Goal: Task Accomplishment & Management: Use online tool/utility

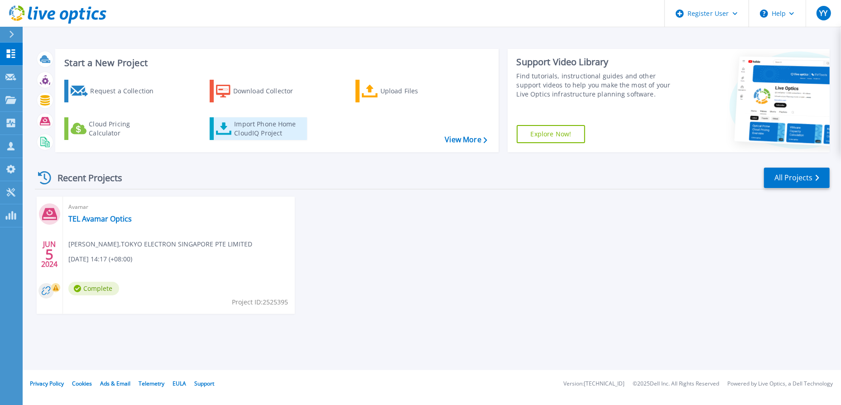
click at [275, 139] on link "Import Phone Home CloudIQ Project" at bounding box center [258, 128] width 97 height 23
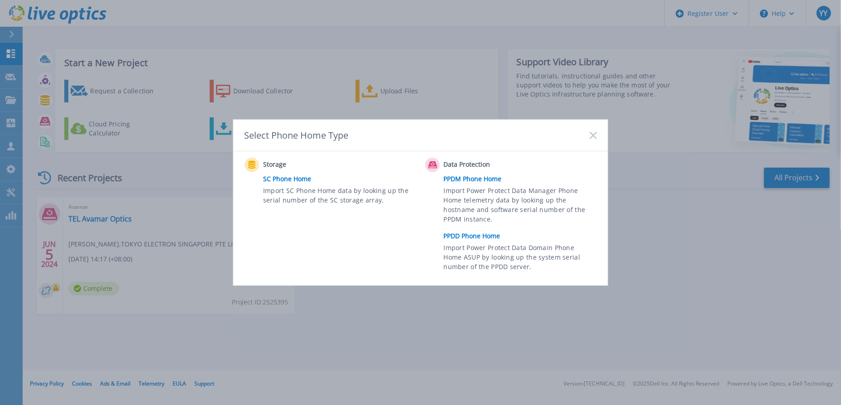
click at [479, 248] on span "Import Power Protect Data Domain Phone Home ASUP by looking up the system seria…" at bounding box center [519, 258] width 151 height 31
click at [481, 236] on link "PPDD Phone Home" at bounding box center [523, 236] width 158 height 14
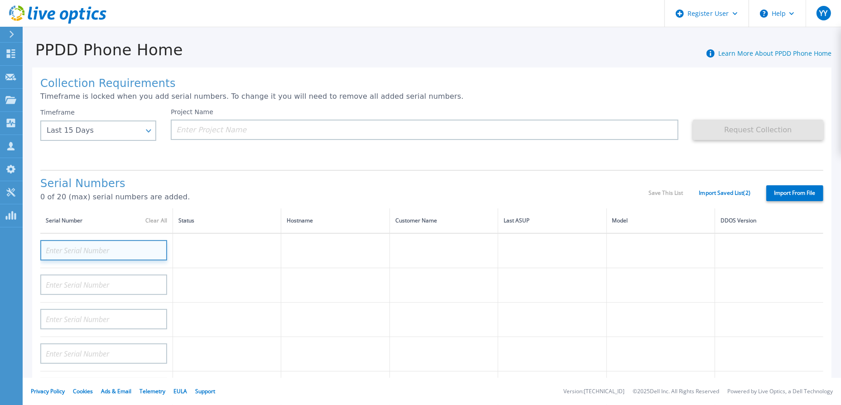
click at [130, 245] on input at bounding box center [103, 250] width 127 height 20
paste input "DE700223810672"
type input "DE700223810672"
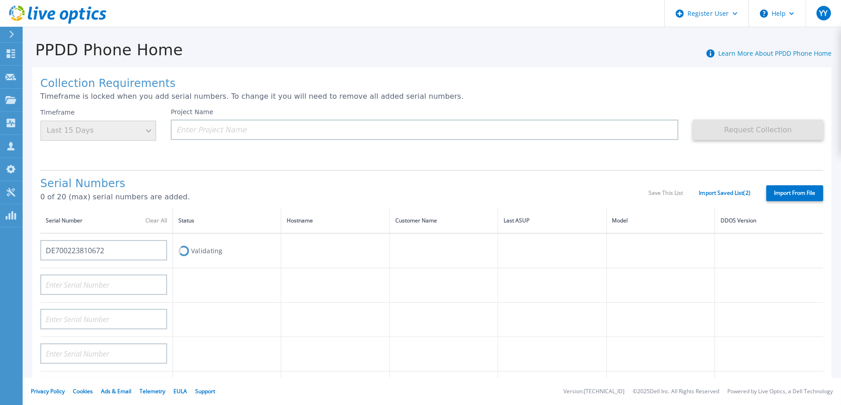
click at [225, 251] on td "Validating" at bounding box center [227, 250] width 108 height 35
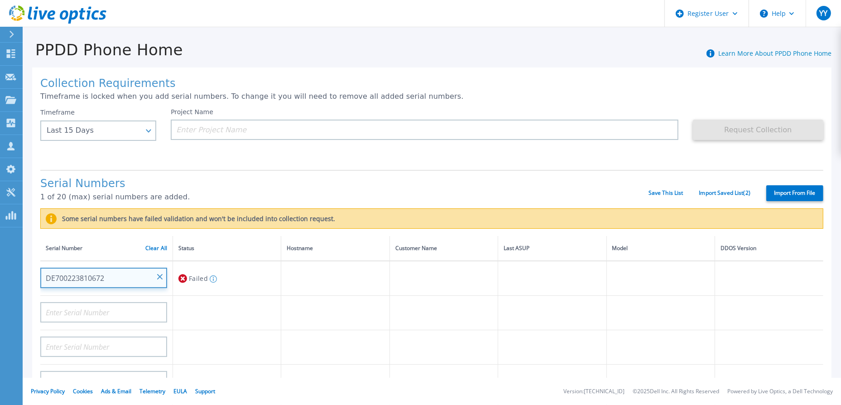
click at [126, 277] on input "DE700223810672" at bounding box center [103, 278] width 127 height 20
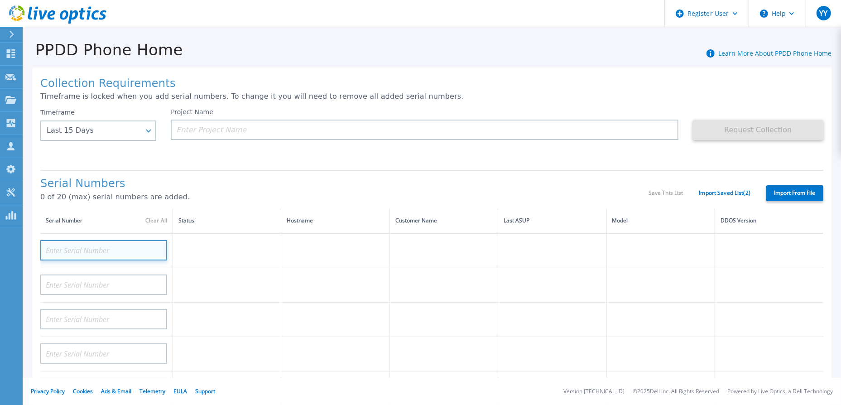
click at [123, 249] on input at bounding box center [103, 250] width 127 height 20
paste input "DE700223810672"
type input "DE700223810672"
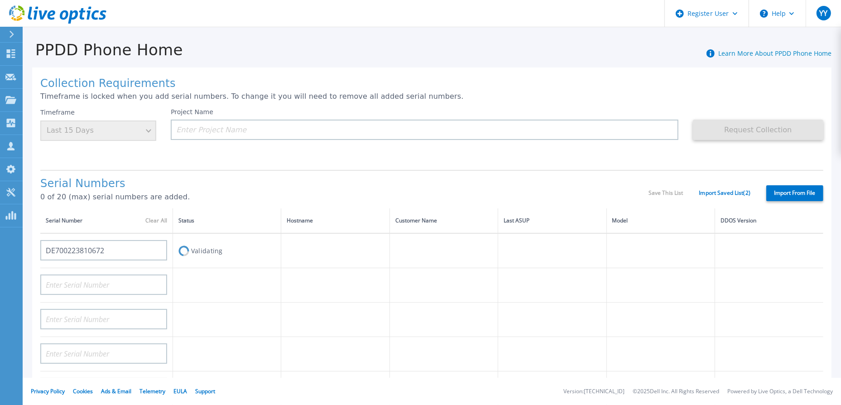
click at [222, 249] on td "Validating" at bounding box center [227, 250] width 108 height 35
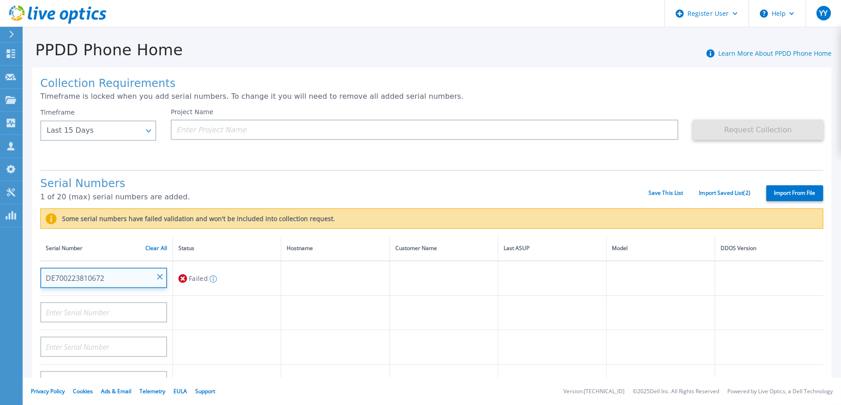
click at [93, 277] on input "DE700223810672" at bounding box center [103, 278] width 127 height 20
click at [233, 282] on div "Failed The serial number may be incorrect or has no phone home data for the req…" at bounding box center [227, 278] width 97 height 17
click at [162, 280] on input "DE700223810672" at bounding box center [103, 278] width 127 height 20
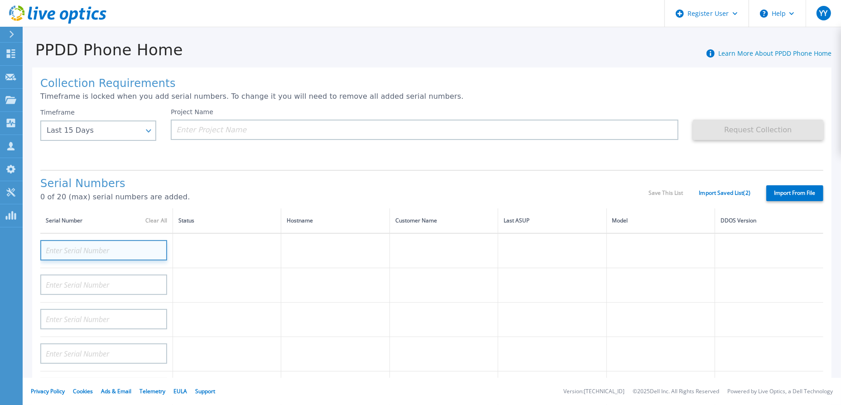
click at [131, 246] on input at bounding box center [103, 250] width 127 height 20
paste input "CKM01203500239"
type input "CKM01203500239"
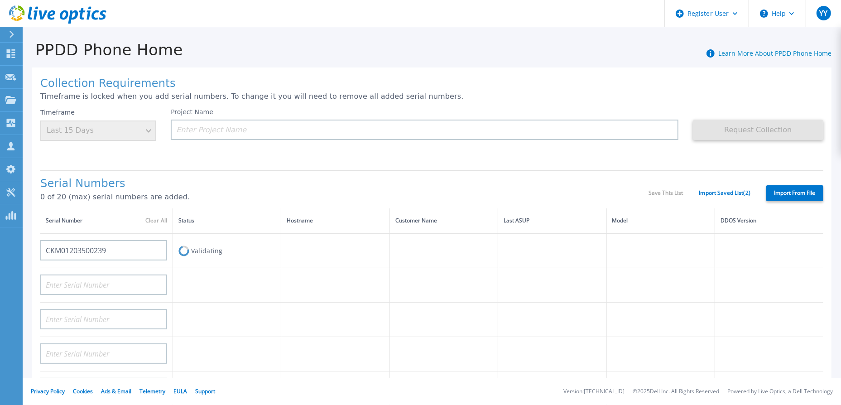
click at [224, 245] on td "Validating" at bounding box center [227, 250] width 108 height 35
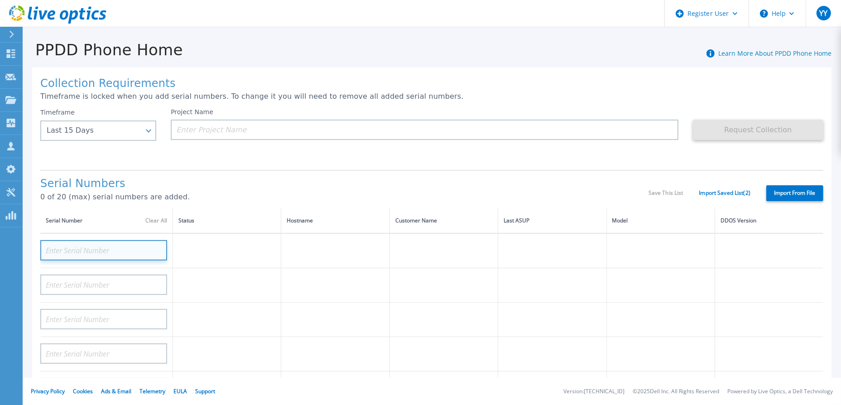
click at [134, 248] on input at bounding box center [103, 250] width 127 height 20
paste input "CKM01203500177"
type input "CKM01203500177"
click at [234, 248] on td "Validating" at bounding box center [227, 250] width 108 height 35
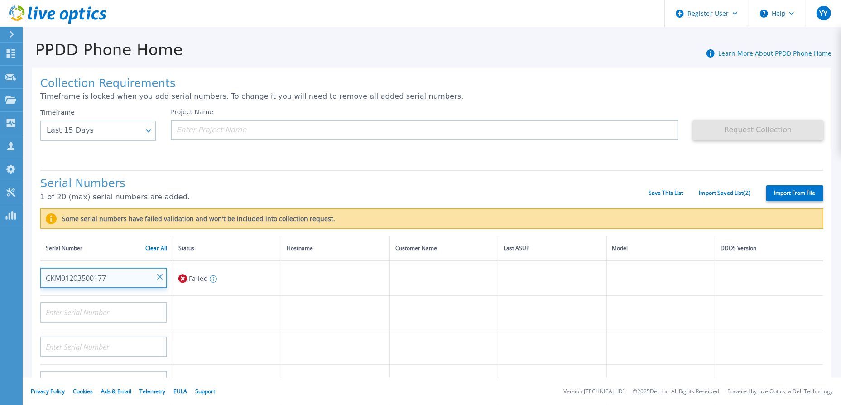
click at [156, 275] on input "CKM01203500177" at bounding box center [103, 278] width 127 height 20
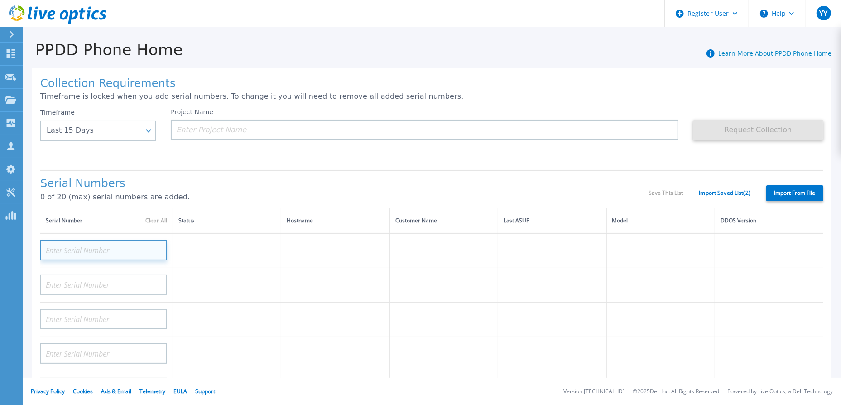
click at [129, 249] on input at bounding box center [103, 250] width 127 height 20
paste input "CKM01203500177"
type input "CKM01203500177"
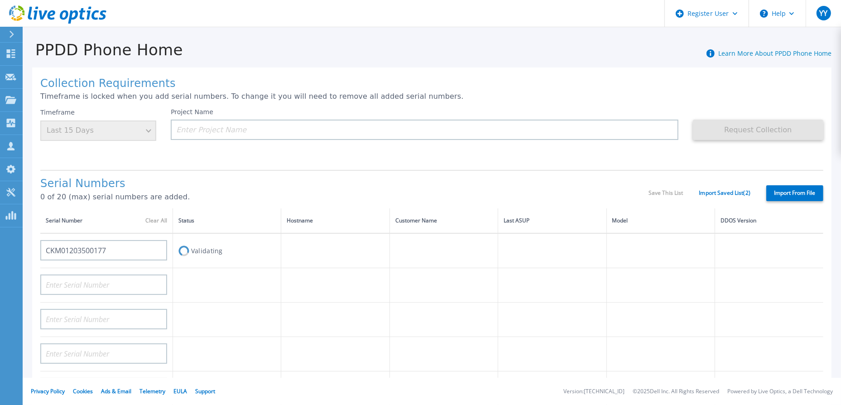
click at [238, 249] on td "Validating" at bounding box center [227, 250] width 108 height 35
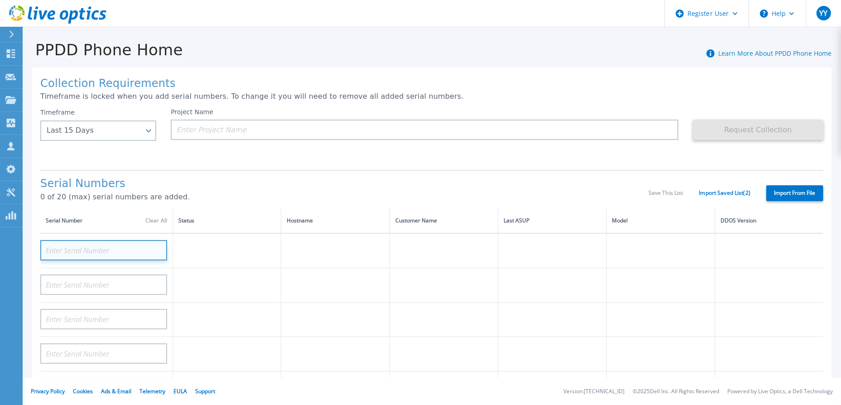
click at [140, 250] on input at bounding box center [103, 250] width 127 height 20
paste input "CKM01203500238"
type input "CKM01203500238"
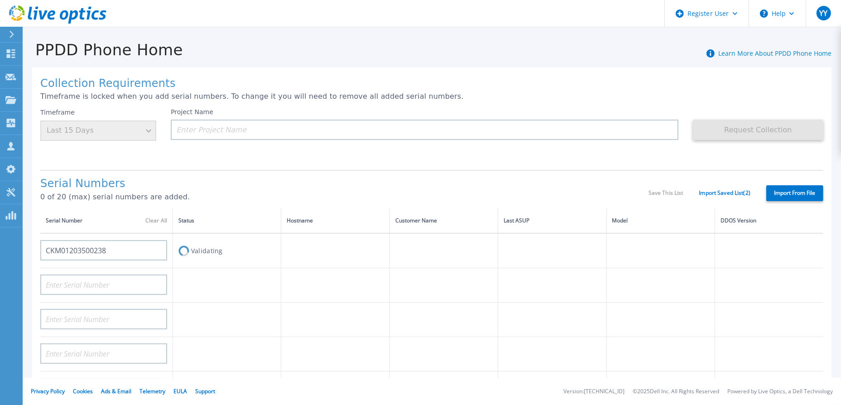
click at [222, 241] on td "Validating" at bounding box center [227, 250] width 108 height 35
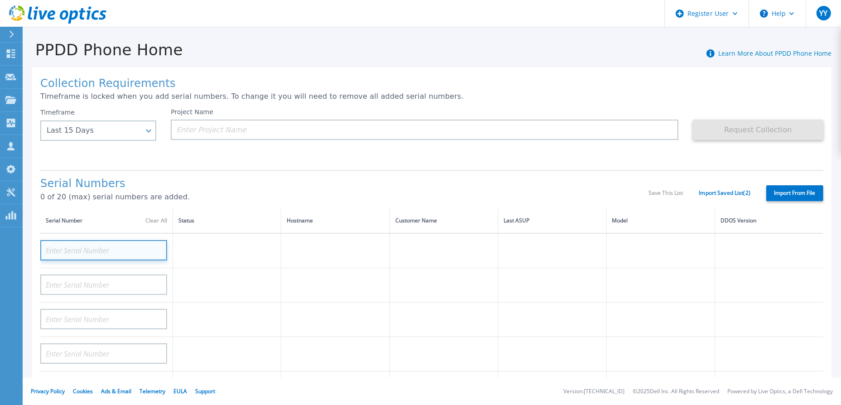
click at [134, 257] on input at bounding box center [103, 250] width 127 height 20
paste input "CKM01203500238"
type input "CKM01203500238"
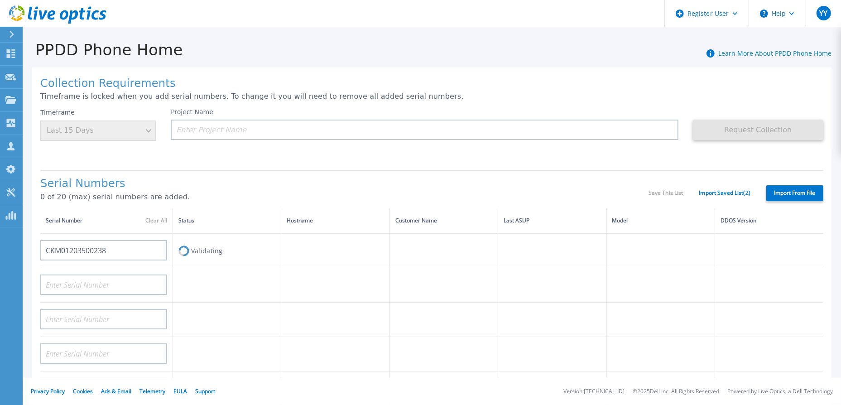
click at [214, 255] on td "Validating" at bounding box center [227, 250] width 108 height 35
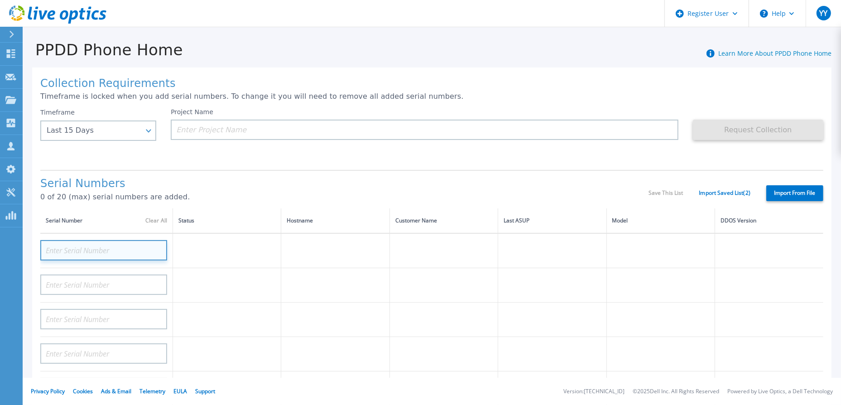
click at [132, 251] on input at bounding box center [103, 250] width 127 height 20
paste input "CKM01203500176"
type input "CKM01203500176"
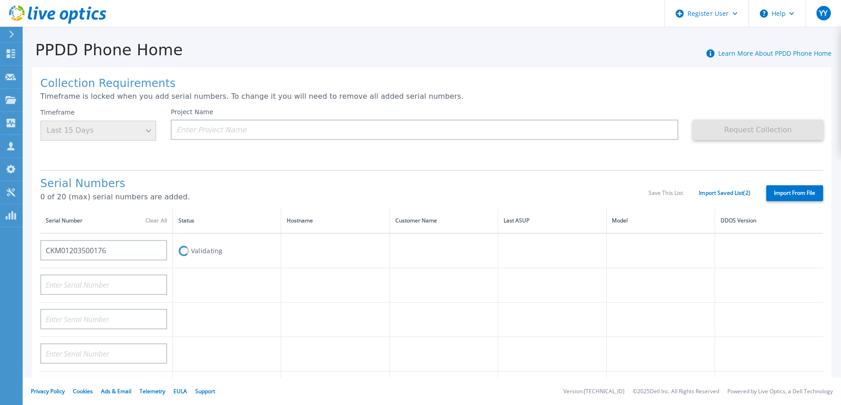
click at [195, 261] on td "Validating" at bounding box center [227, 250] width 108 height 35
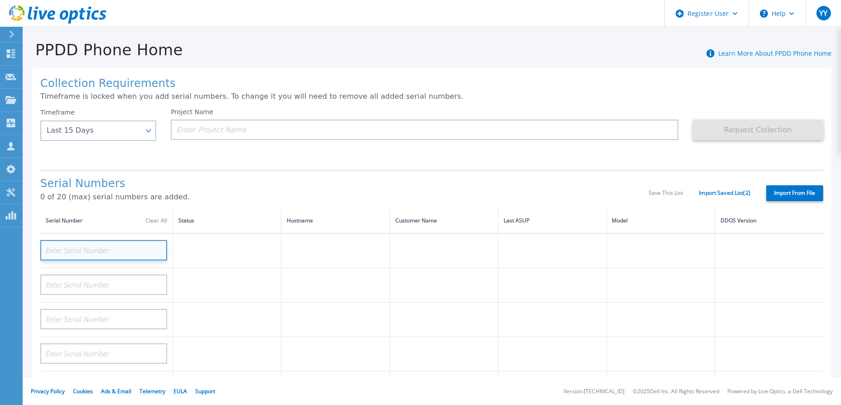
click at [134, 253] on input at bounding box center [103, 250] width 127 height 20
paste input "CKM01203500238"
type input "CKM01203500238"
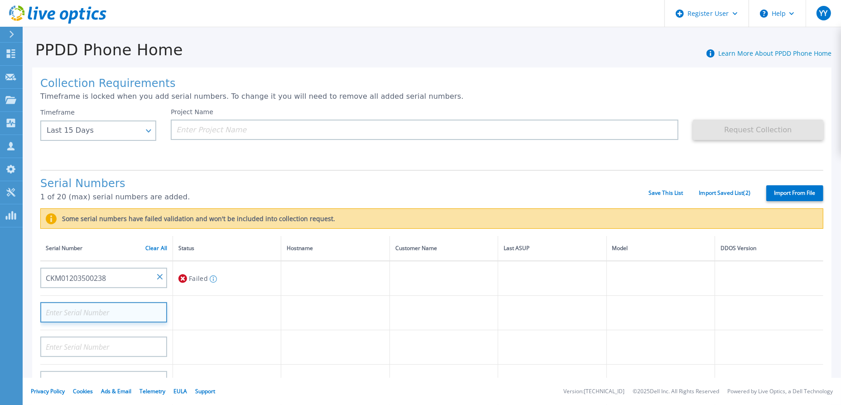
click at [106, 315] on input at bounding box center [103, 312] width 127 height 20
paste input "CKM01203500239"
type input "CKM01203500239"
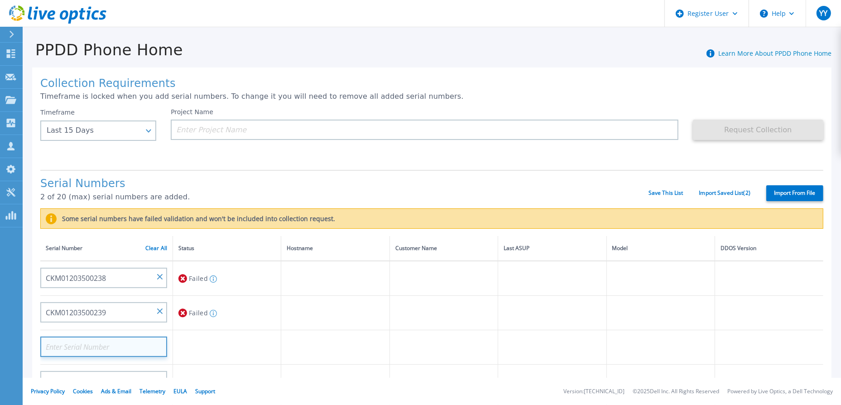
click at [135, 347] on input at bounding box center [103, 347] width 127 height 20
paste input "CKM01203500177"
type input "CKM01203500177"
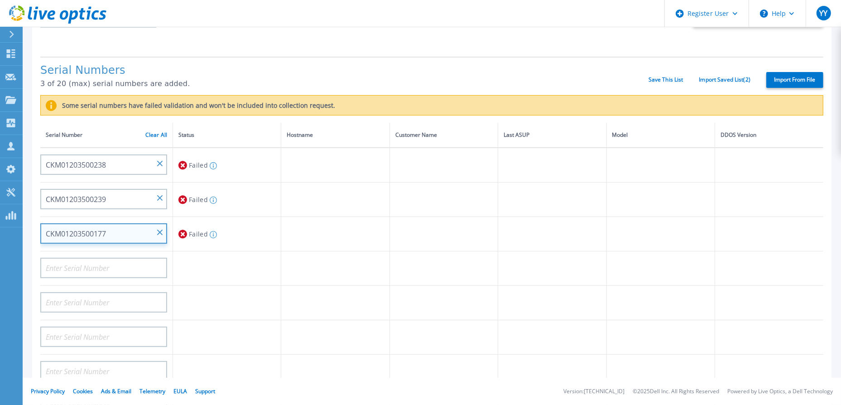
scroll to position [114, 0]
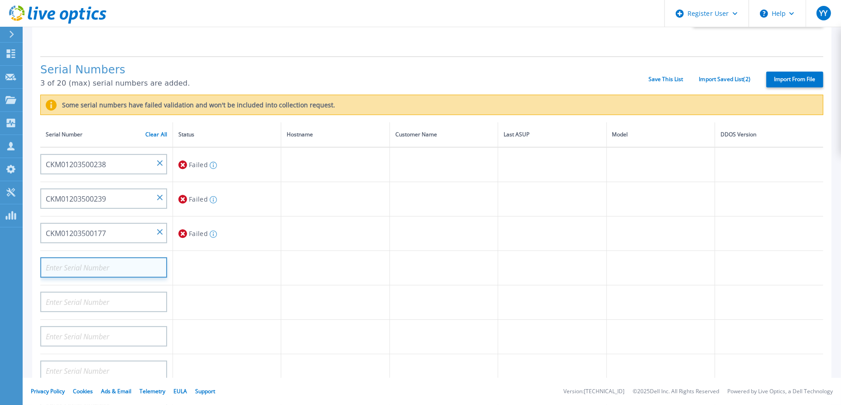
click at [122, 267] on input at bounding box center [103, 267] width 127 height 20
paste input "CKM01203500176"
type input "CKM01203500176"
click at [225, 290] on td at bounding box center [227, 302] width 108 height 34
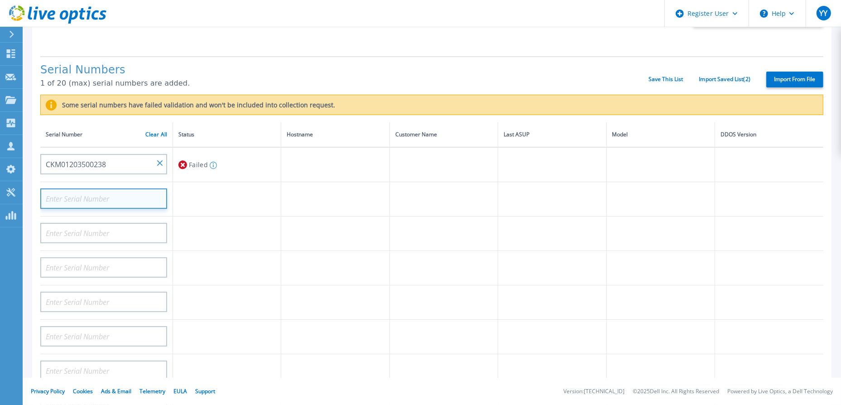
drag, startPoint x: 159, startPoint y: 198, endPoint x: 160, endPoint y: 162, distance: 35.8
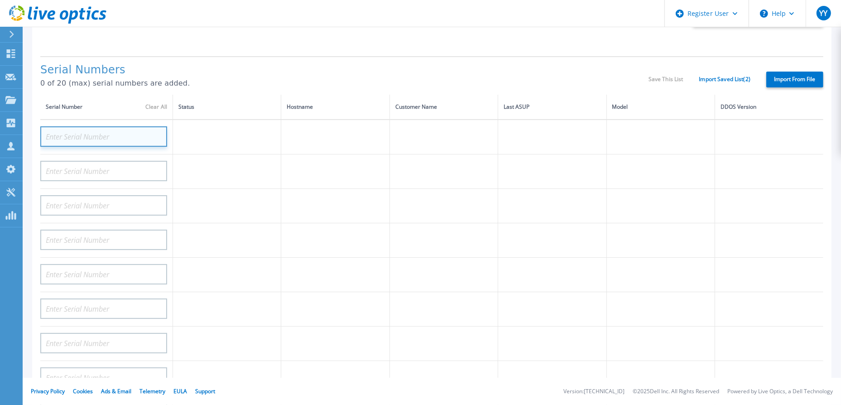
click at [105, 139] on input at bounding box center [103, 136] width 127 height 20
paste input "DE700230812951"
type input "DE700230812951"
click at [214, 142] on td "Validating" at bounding box center [227, 137] width 108 height 35
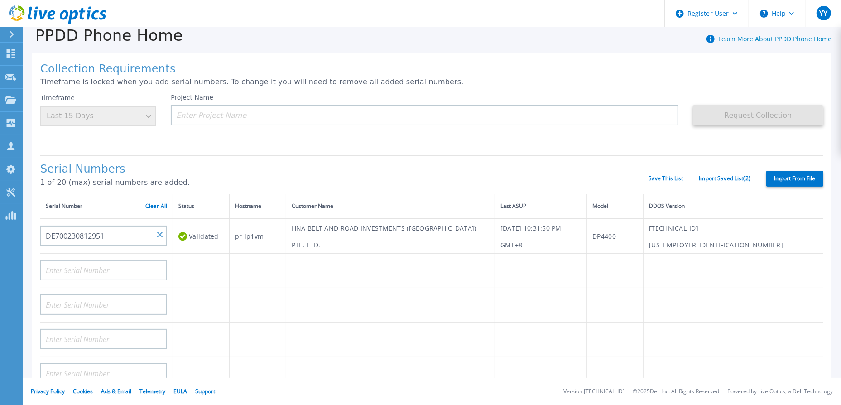
scroll to position [0, 0]
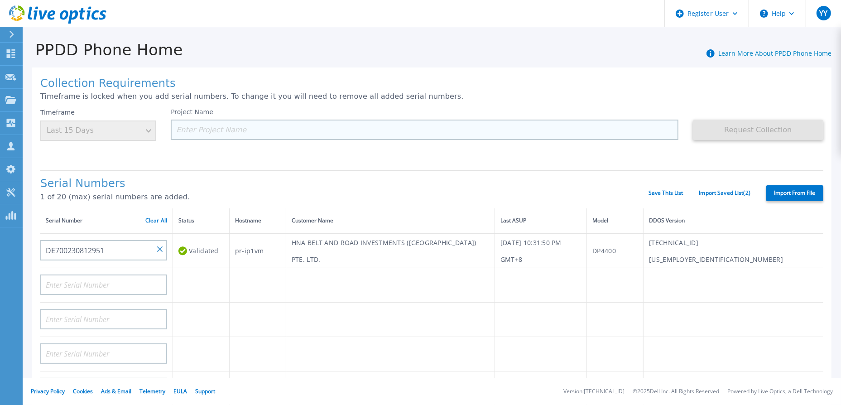
click at [208, 131] on input at bounding box center [425, 130] width 508 height 20
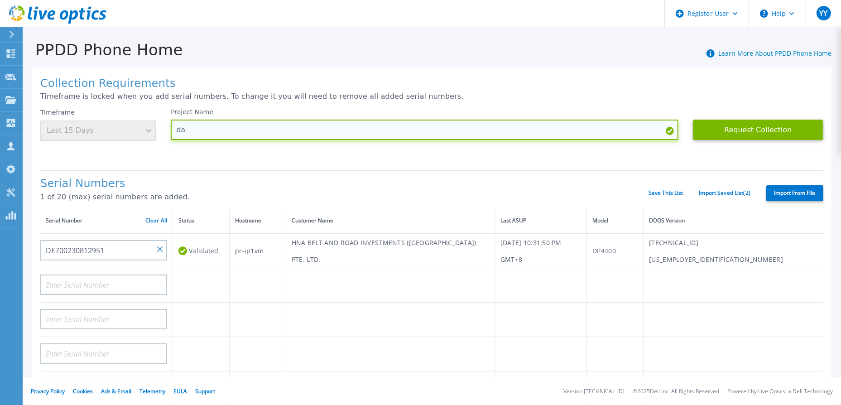
type input "d"
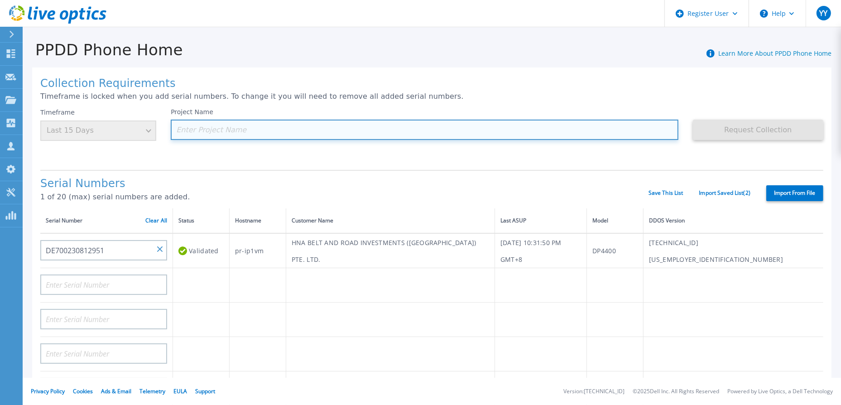
click at [272, 129] on input at bounding box center [425, 130] width 508 height 20
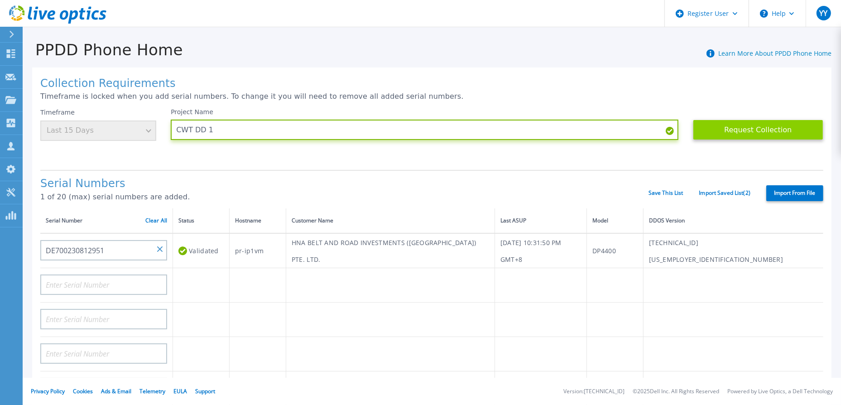
type input "CWT DD 1"
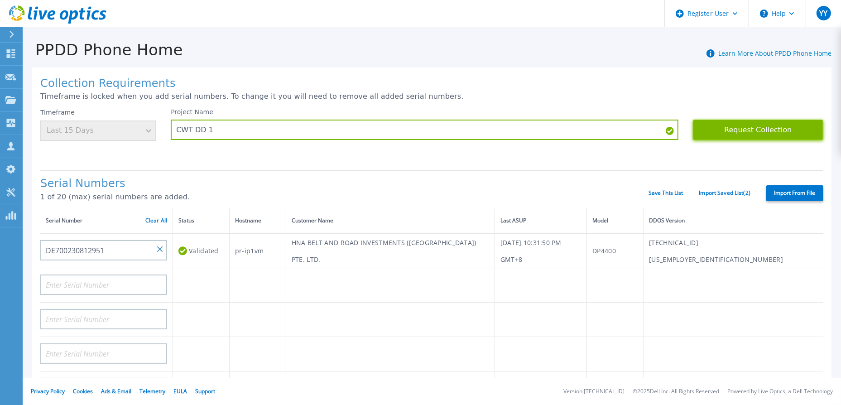
click at [727, 130] on button "Request Collection" at bounding box center [758, 130] width 130 height 20
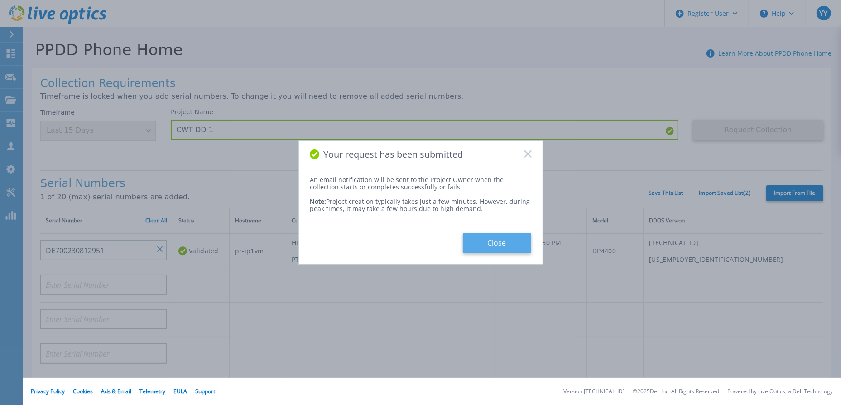
click at [505, 242] on button "Close" at bounding box center [497, 243] width 68 height 20
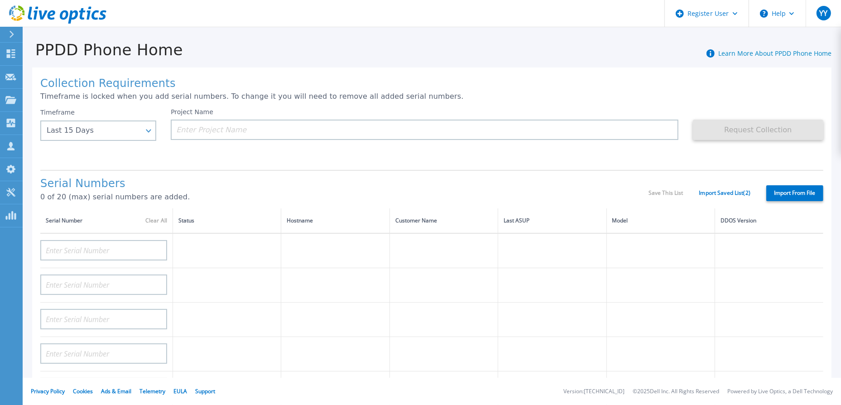
click at [406, 175] on div "Serial Numbers 0 of 20 (max) serial numbers are added. Save This List Import Sa…" at bounding box center [431, 189] width 783 height 39
click at [148, 131] on div "Last 15 Days" at bounding box center [98, 131] width 116 height 20
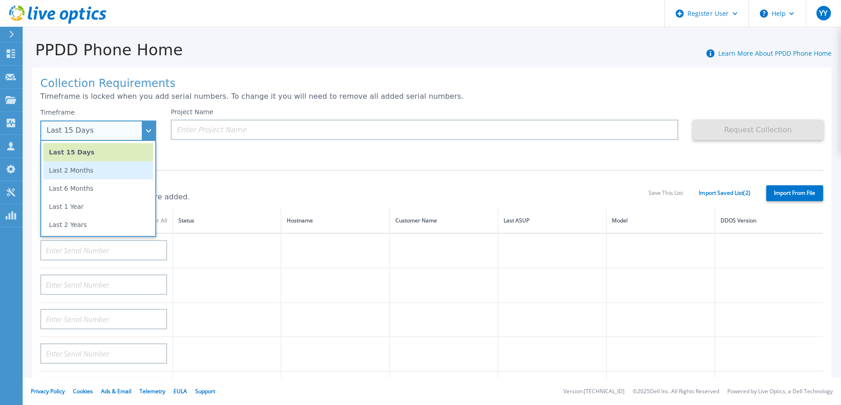
click at [113, 177] on li "Last 2 Months" at bounding box center [98, 170] width 110 height 18
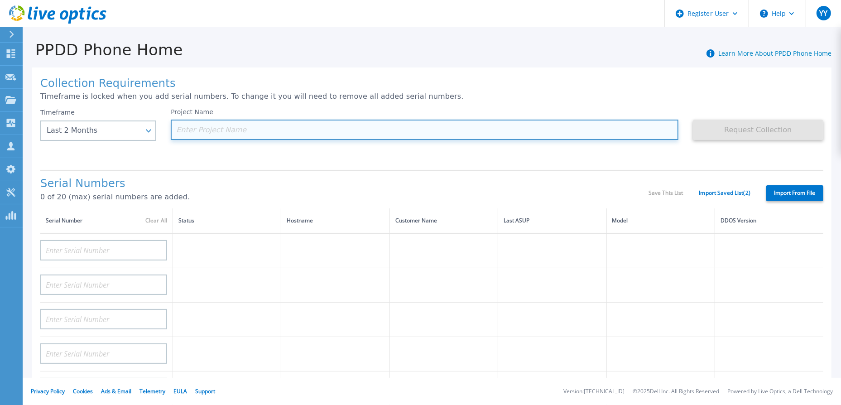
click at [201, 132] on input at bounding box center [425, 130] width 508 height 20
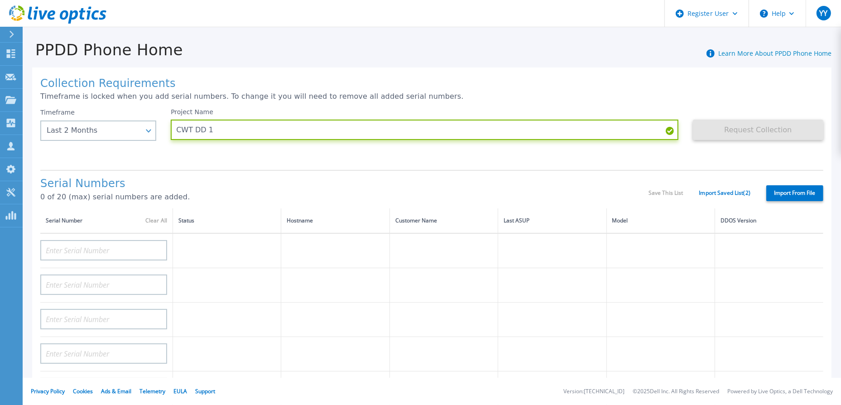
type input "CWT DD 1"
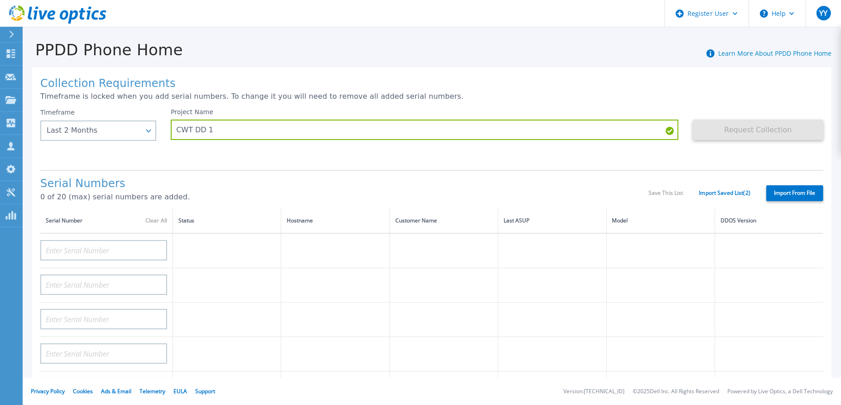
click at [277, 153] on div "Project Name CWT DD 1" at bounding box center [432, 135] width 522 height 54
click at [111, 249] on input at bounding box center [103, 250] width 127 height 20
paste input "DE700230812951"
type input "DE700230812951"
click at [197, 258] on td "Validating" at bounding box center [227, 250] width 108 height 35
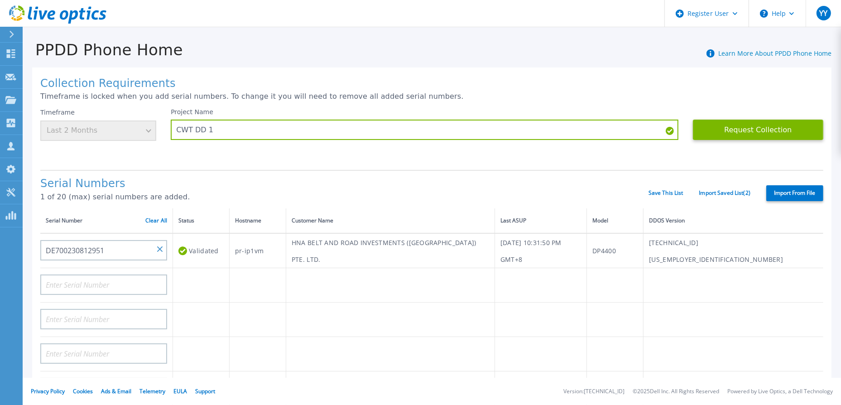
click at [146, 132] on div "Timeframe Last 2 Months" at bounding box center [98, 124] width 116 height 33
click at [164, 250] on input "DE700230812951" at bounding box center [103, 250] width 127 height 20
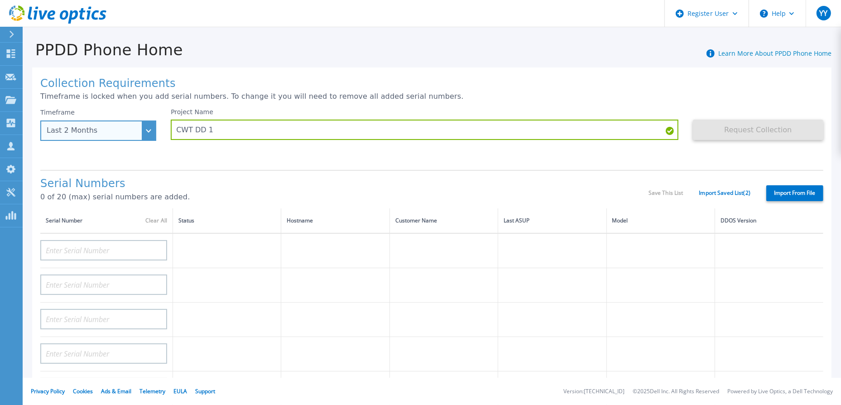
click at [149, 135] on div "Last 2 Months" at bounding box center [98, 131] width 116 height 20
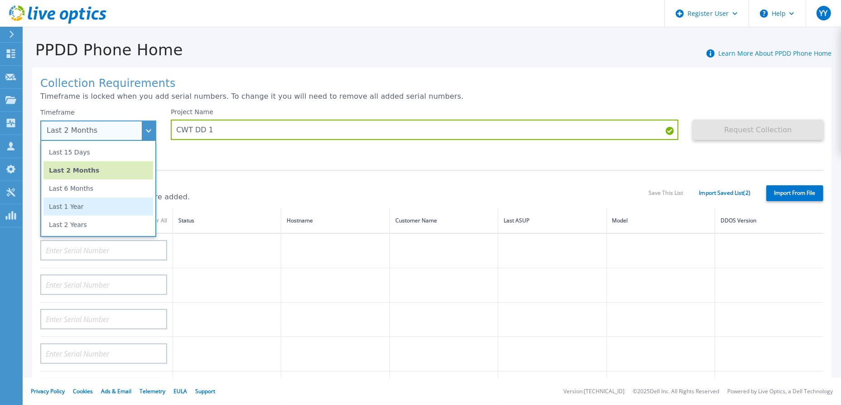
click at [115, 203] on li "Last 1 Year" at bounding box center [98, 207] width 110 height 18
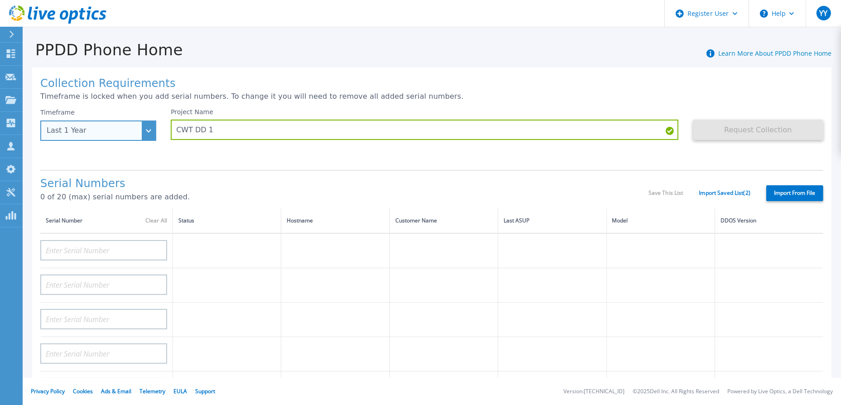
click at [145, 128] on div "Last 1 Year" at bounding box center [98, 131] width 116 height 20
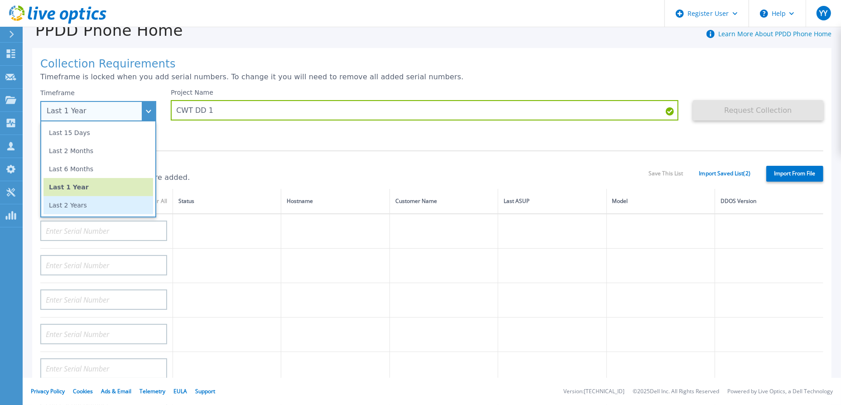
scroll to position [19, 0]
click at [89, 207] on li "Last 2 Years" at bounding box center [98, 206] width 110 height 18
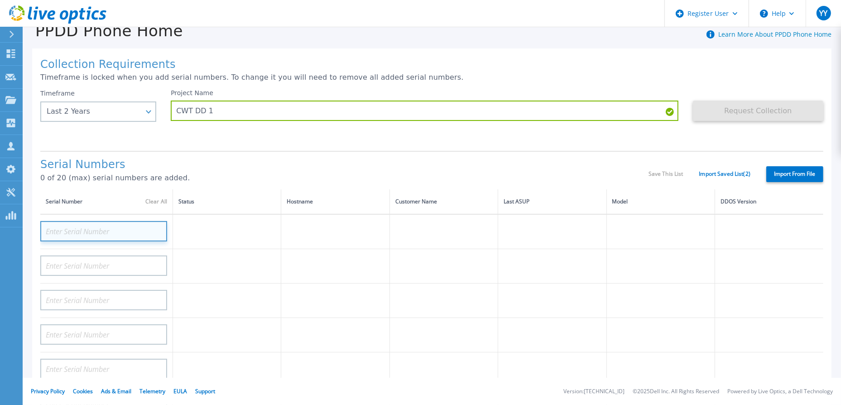
click at [135, 235] on input at bounding box center [103, 231] width 127 height 20
paste input "DE700230812951"
type input "DE700230812951"
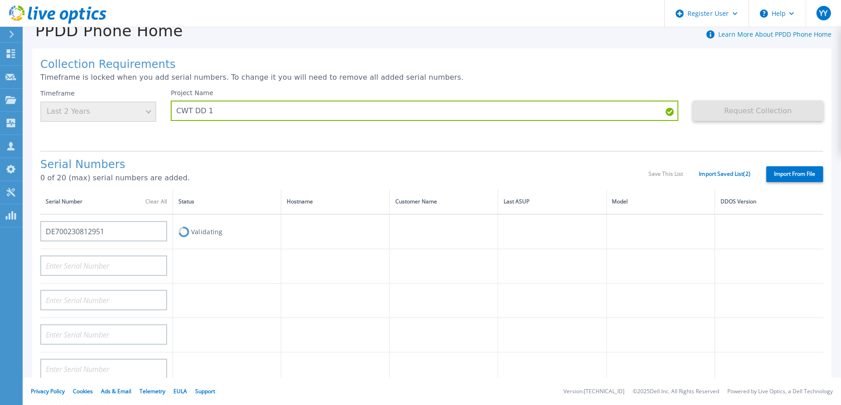
click at [222, 242] on td "Validating" at bounding box center [227, 231] width 108 height 35
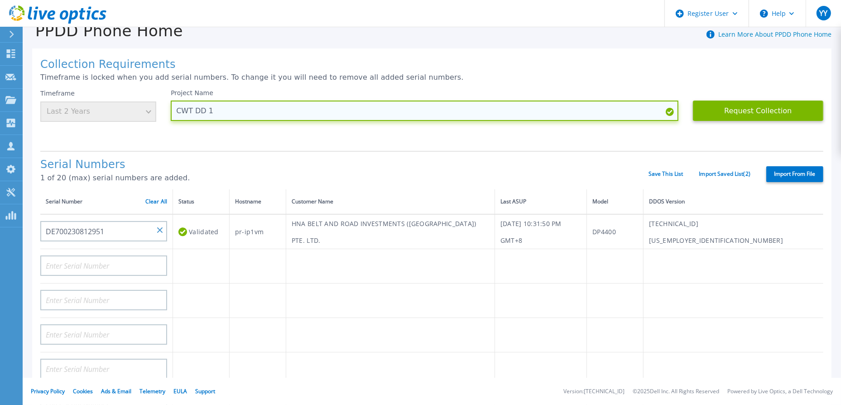
click at [248, 108] on input "CWT DD 1" at bounding box center [425, 111] width 508 height 20
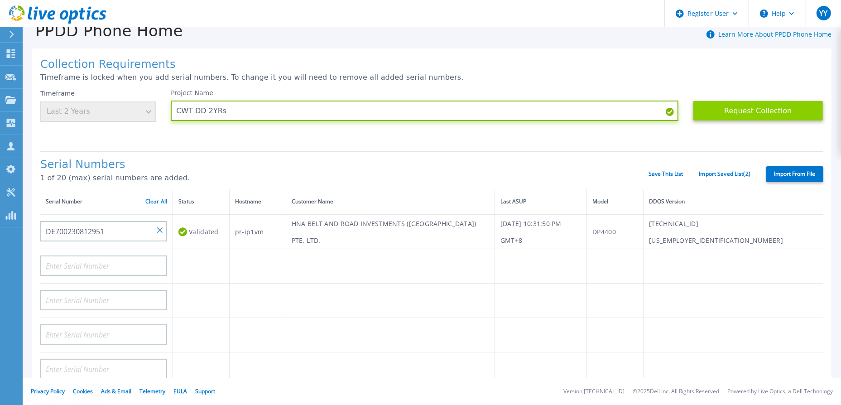
type input "CWT DD 2YRs"
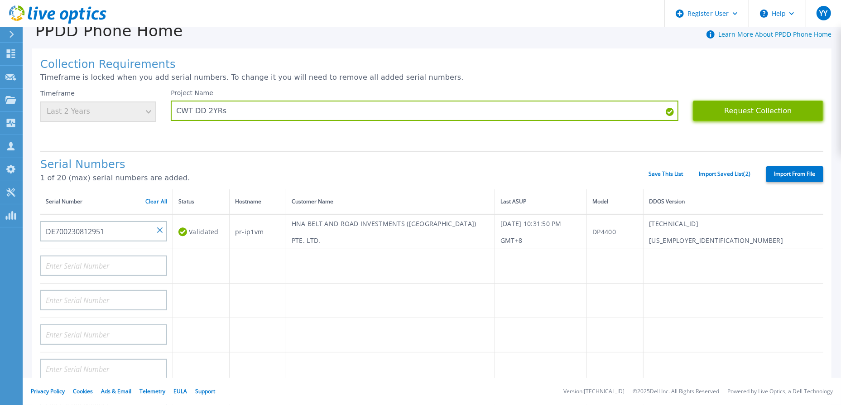
click at [705, 106] on button "Request Collection" at bounding box center [758, 111] width 130 height 20
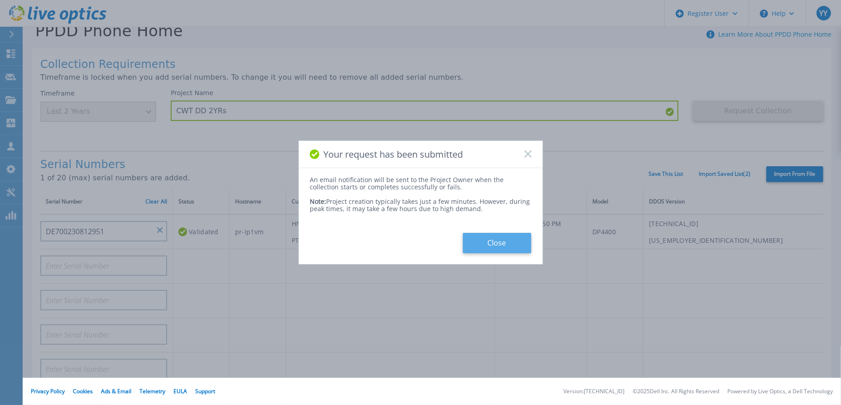
click at [504, 247] on button "Close" at bounding box center [497, 243] width 68 height 20
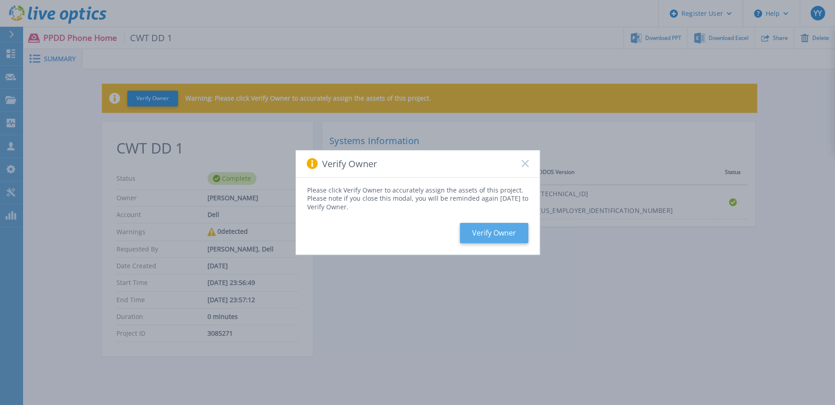
click at [502, 231] on button "Verify Owner" at bounding box center [494, 233] width 68 height 20
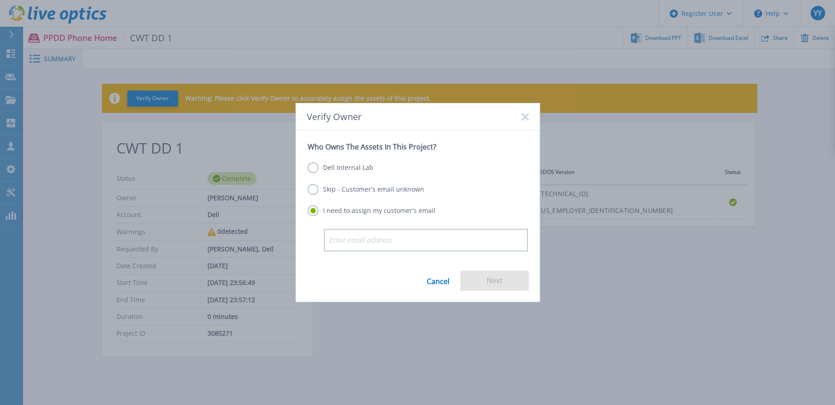
click at [356, 166] on label "Dell Internal Lab" at bounding box center [341, 167] width 66 height 11
click at [0, 0] on input "Dell Internal Lab" at bounding box center [0, 0] width 0 height 0
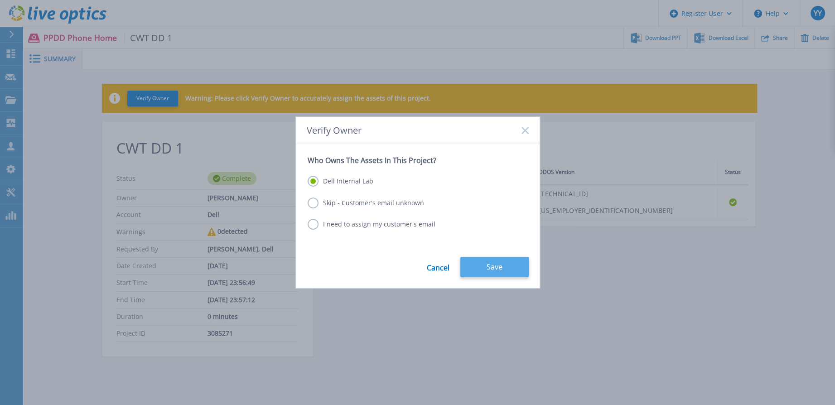
click at [487, 265] on button "Save" at bounding box center [494, 267] width 68 height 20
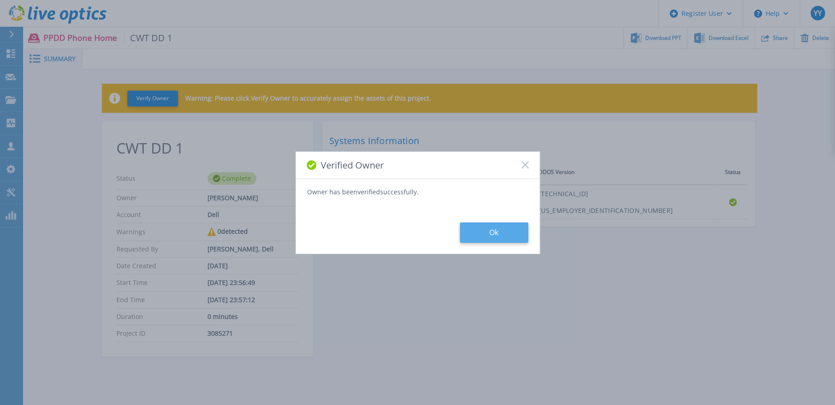
click at [493, 237] on button "Ok" at bounding box center [494, 232] width 68 height 20
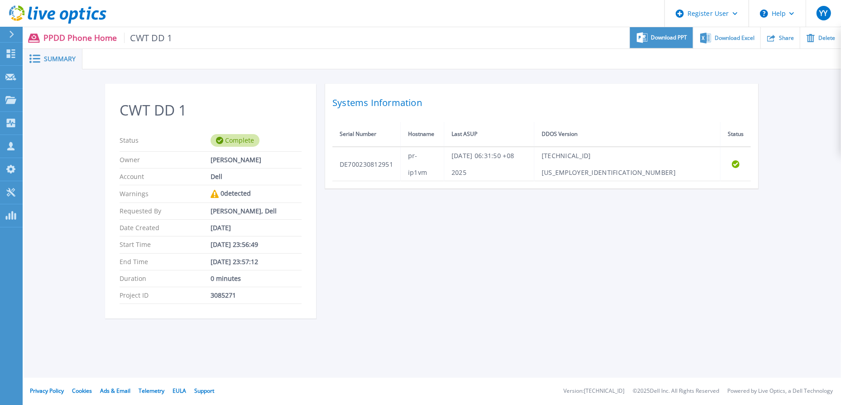
click at [682, 42] on div "Download PPT" at bounding box center [661, 37] width 63 height 21
